Goal: Navigation & Orientation: Find specific page/section

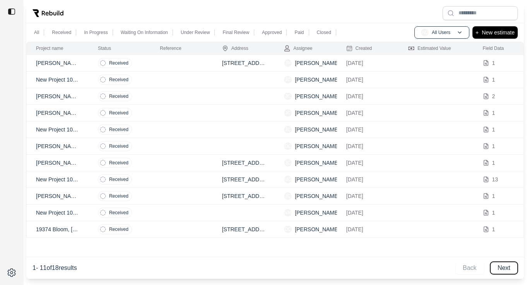
click at [500, 270] on button "Next" at bounding box center [503, 268] width 27 height 12
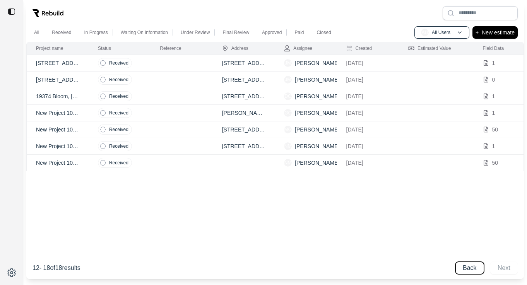
click at [470, 271] on button "Back" at bounding box center [470, 268] width 29 height 12
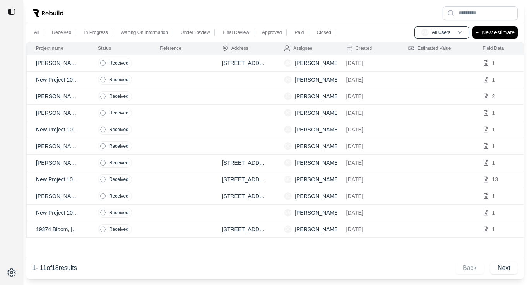
click at [152, 79] on td at bounding box center [182, 80] width 62 height 17
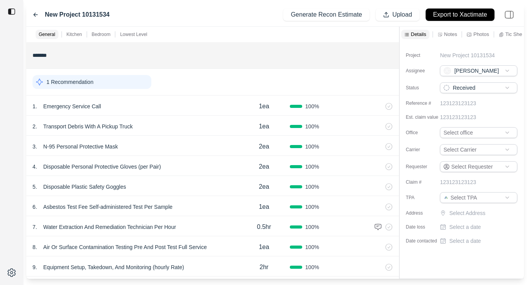
click at [31, 14] on div "New Project 10131534 Generate Recon Estimate Upload Export to Xactimate" at bounding box center [275, 15] width 498 height 24
click at [40, 16] on div "New Project 10131534" at bounding box center [71, 14] width 77 height 9
click at [39, 16] on div "New Project 10131534" at bounding box center [71, 14] width 77 height 9
click at [37, 15] on icon at bounding box center [36, 14] width 4 height 3
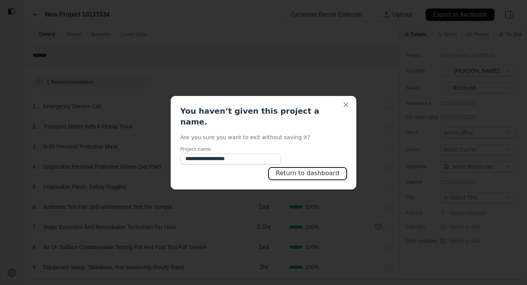
click at [306, 172] on button "Return to dashboard" at bounding box center [308, 174] width 78 height 12
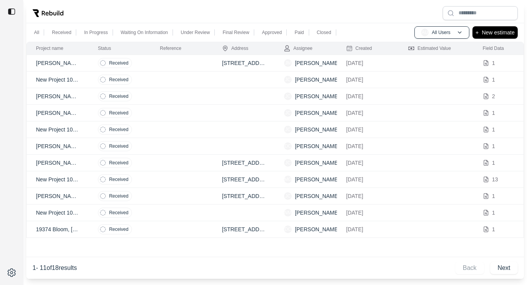
click at [267, 16] on div at bounding box center [275, 13] width 498 height 20
click at [217, 19] on div at bounding box center [275, 13] width 498 height 20
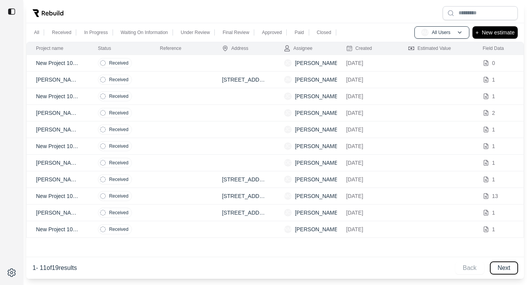
click at [506, 270] on button "Next" at bounding box center [503, 268] width 27 height 12
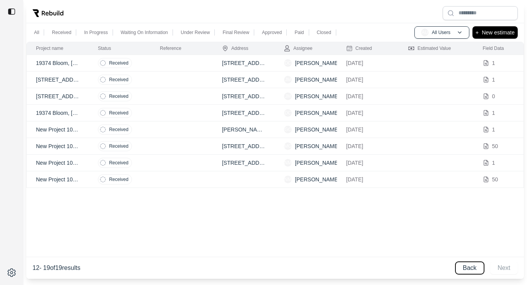
click at [477, 268] on button "Back" at bounding box center [470, 268] width 29 height 12
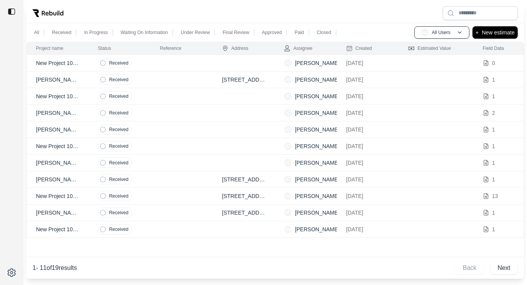
click at [196, 111] on td at bounding box center [182, 113] width 62 height 17
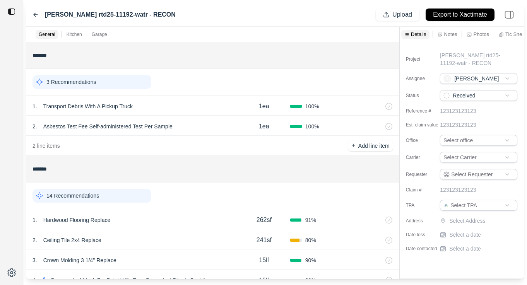
click at [35, 15] on icon at bounding box center [36, 15] width 6 height 6
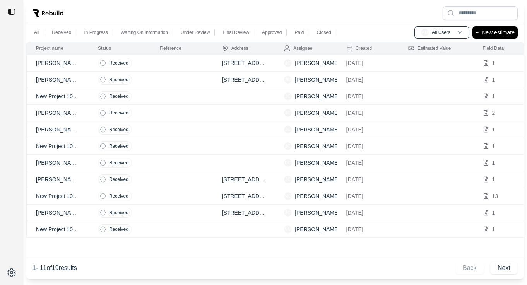
click at [211, 144] on td at bounding box center [182, 146] width 62 height 17
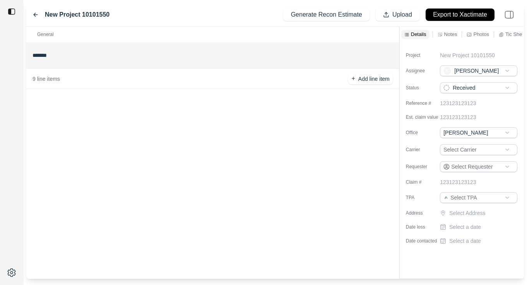
click at [34, 14] on icon at bounding box center [36, 15] width 6 height 6
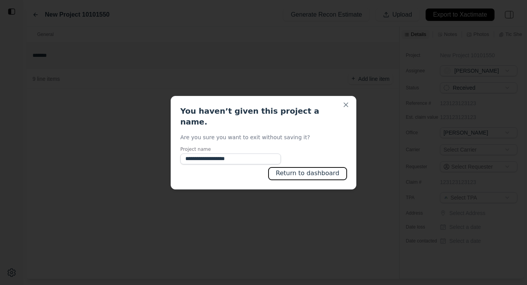
click at [288, 168] on button "Return to dashboard" at bounding box center [308, 174] width 78 height 12
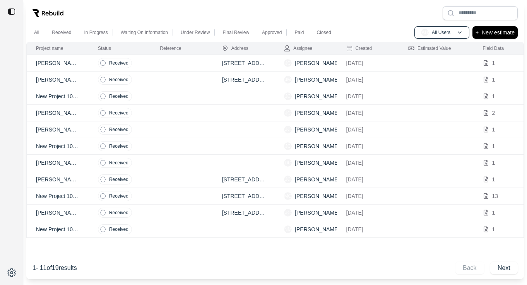
click at [213, 156] on td at bounding box center [244, 163] width 62 height 17
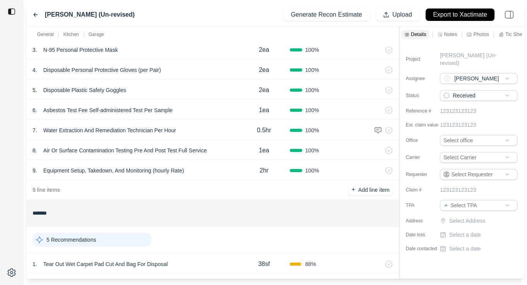
scroll to position [107, 0]
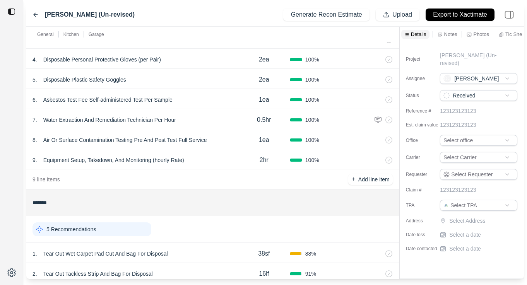
click at [35, 12] on icon at bounding box center [36, 15] width 6 height 6
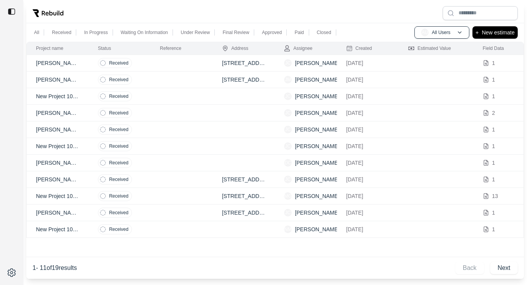
click at [165, 62] on td at bounding box center [182, 63] width 62 height 17
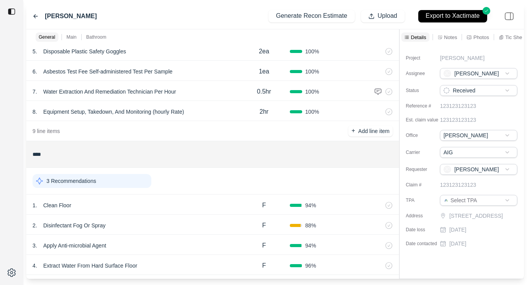
scroll to position [415, 0]
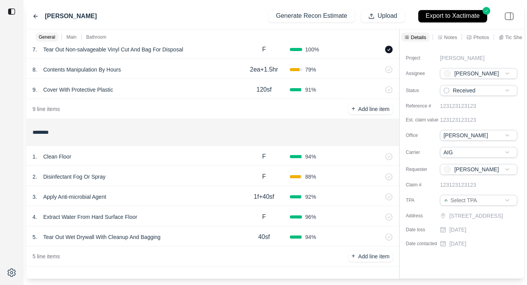
click at [198, 190] on div "3 . Apply Anti-microbial Agent 1f+40sf 92 %" at bounding box center [212, 196] width 373 height 20
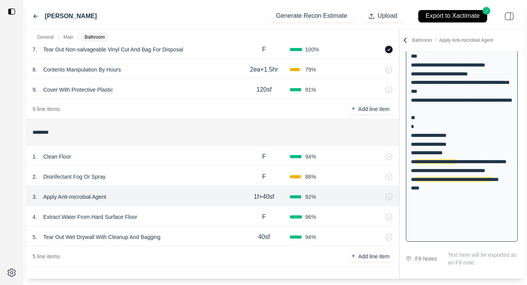
scroll to position [134, 0]
click at [189, 236] on div "5 . Tear Out Wet Drywall With Cleanup And Bagging" at bounding box center [136, 237] width 206 height 11
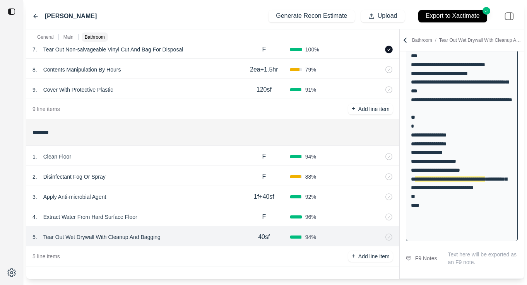
click at [194, 212] on div "4 . Extract Water From Hard Surface Floor" at bounding box center [136, 217] width 206 height 11
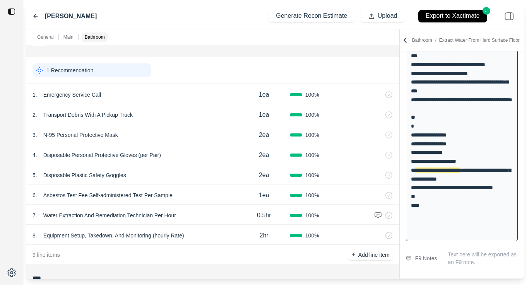
scroll to position [0, 0]
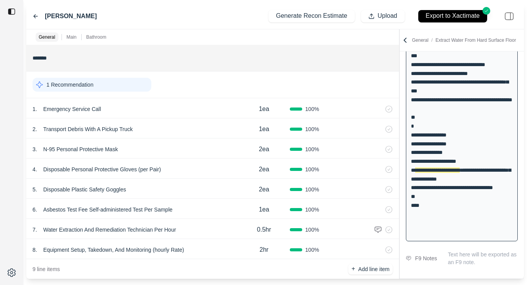
click at [33, 15] on icon at bounding box center [36, 16] width 6 height 6
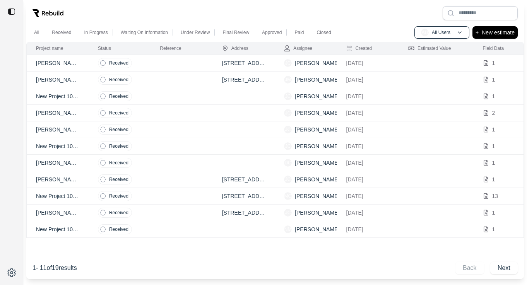
click at [170, 81] on td at bounding box center [182, 80] width 62 height 17
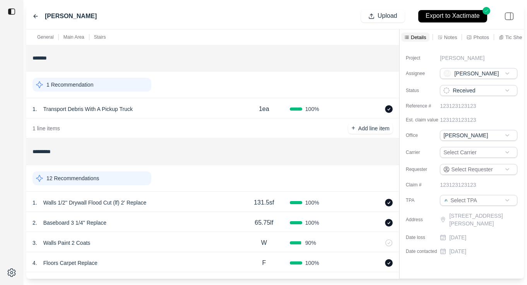
click at [36, 14] on icon at bounding box center [36, 16] width 6 height 6
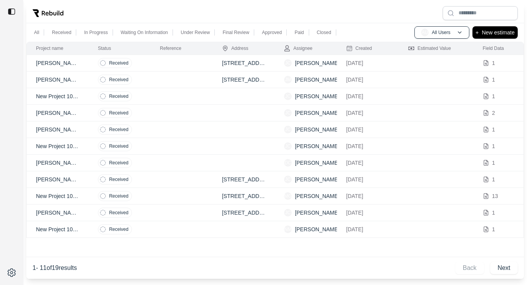
click at [195, 107] on td at bounding box center [182, 113] width 62 height 17
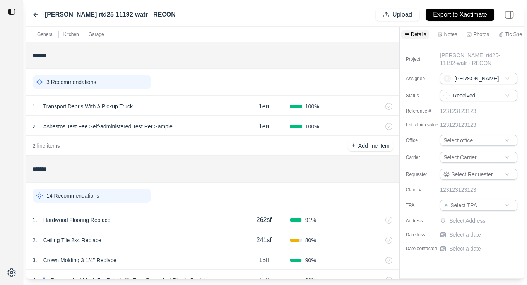
click at [34, 15] on icon at bounding box center [36, 15] width 6 height 6
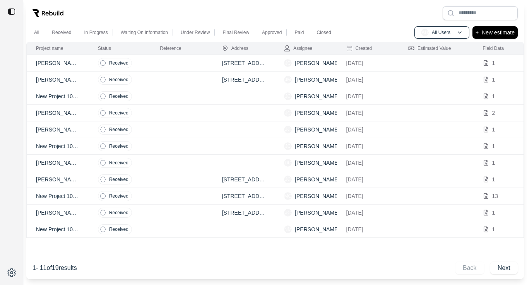
click at [206, 97] on td at bounding box center [182, 96] width 62 height 17
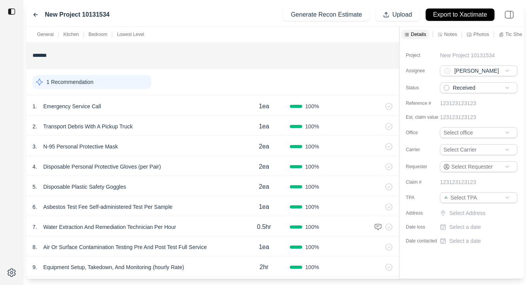
click at [34, 11] on div "New Project 10131534" at bounding box center [71, 14] width 77 height 9
click at [37, 17] on icon at bounding box center [36, 15] width 6 height 6
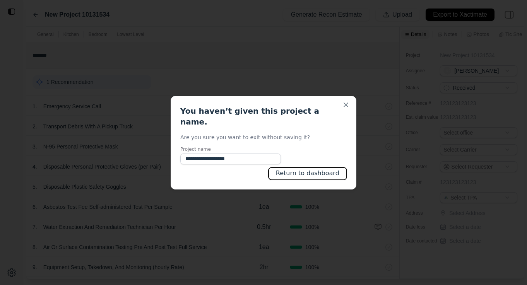
click at [301, 168] on button "Return to dashboard" at bounding box center [308, 174] width 78 height 12
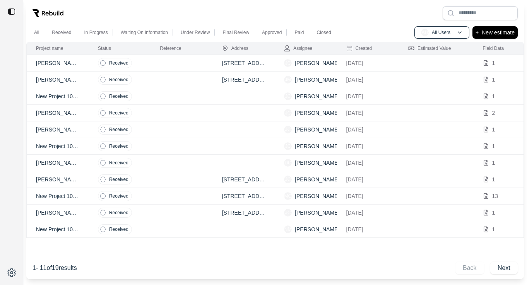
click at [186, 4] on div at bounding box center [275, 13] width 498 height 20
